Goal: Navigation & Orientation: Go to known website

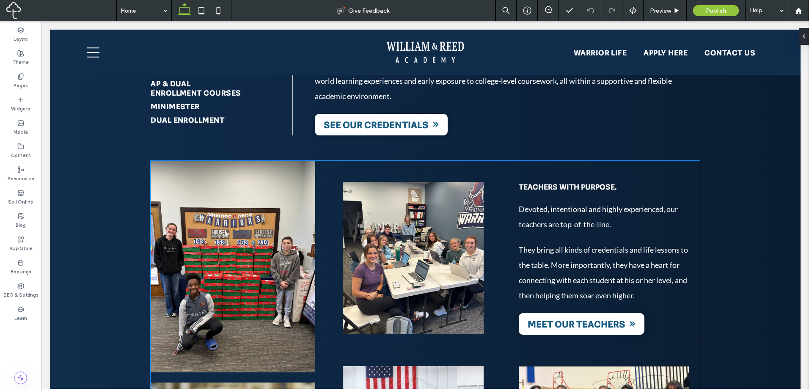
scroll to position [1622, 0]
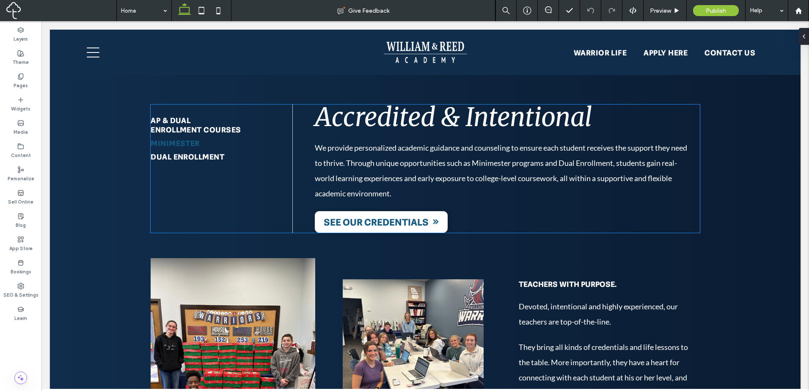
click at [221, 136] on link "Minimester" at bounding box center [211, 143] width 120 height 14
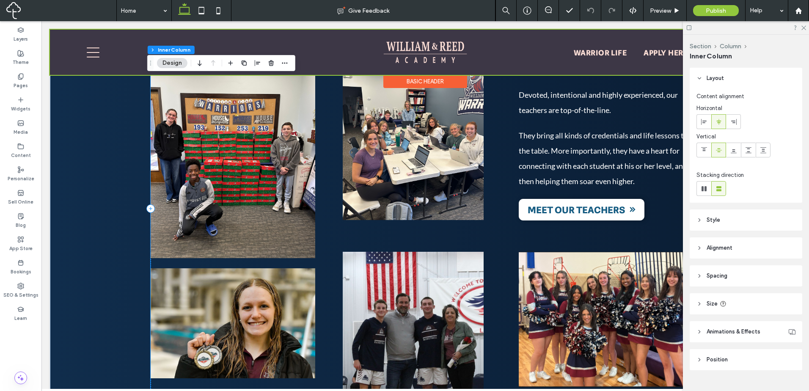
scroll to position [1551, 0]
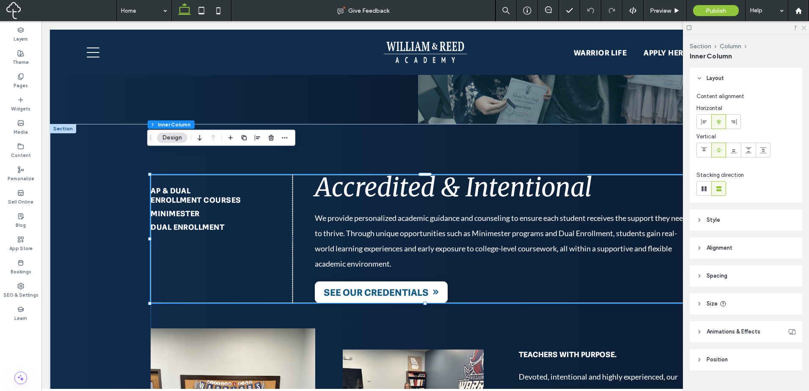
click at [803, 28] on use at bounding box center [803, 28] width 5 height 5
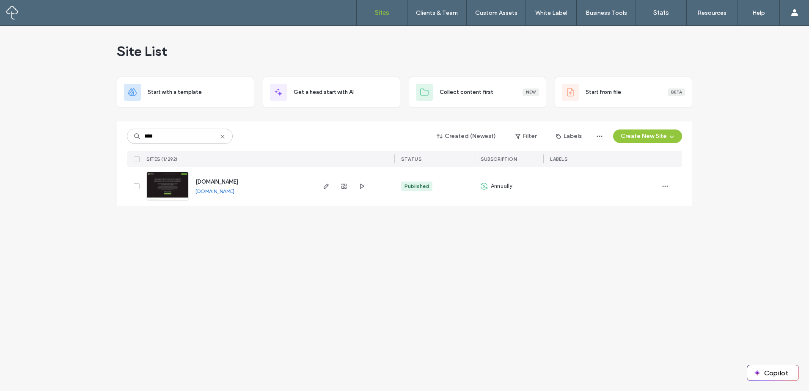
type input "****"
drag, startPoint x: 253, startPoint y: 191, endPoint x: 259, endPoint y: 184, distance: 9.0
click at [234, 191] on link "www.bentzenfinancial.com" at bounding box center [214, 191] width 39 height 6
